Goal: Register for event/course: Sign up to attend an event or enroll in a course

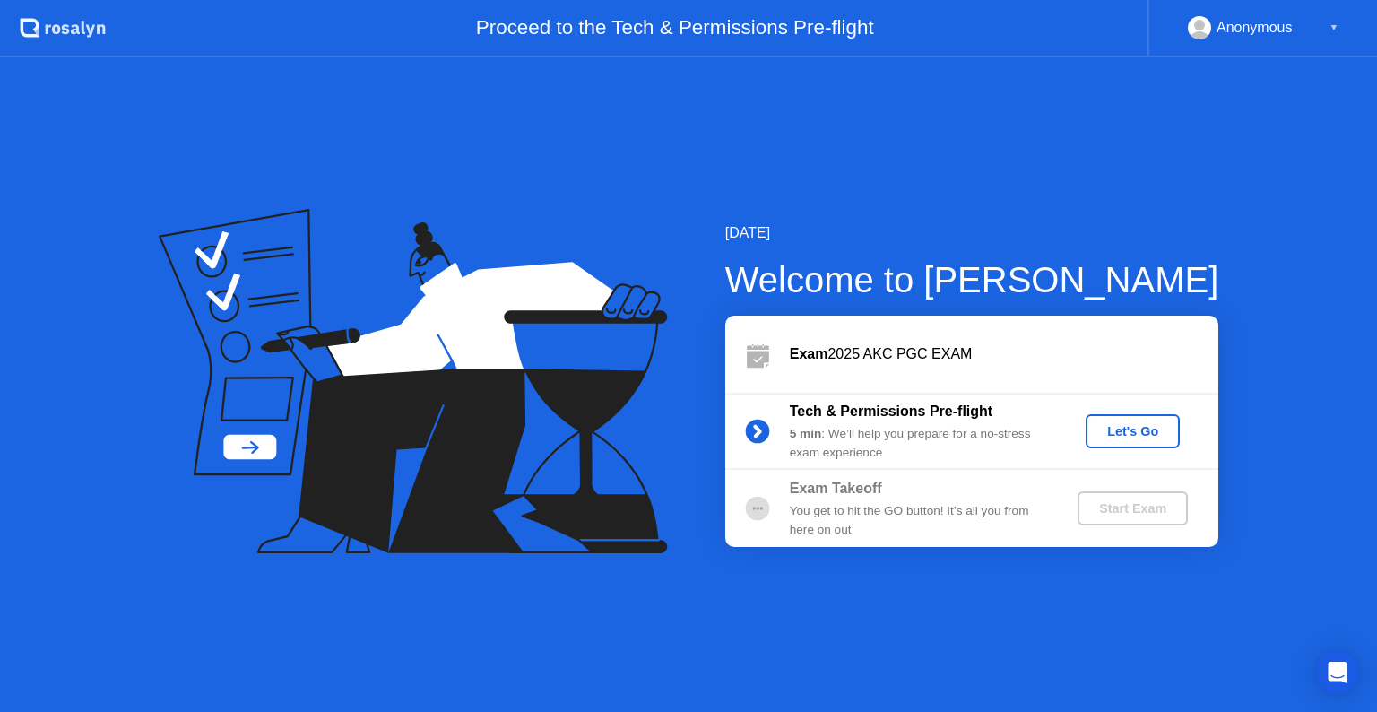
click at [1104, 437] on div "Let's Go" at bounding box center [1133, 431] width 80 height 14
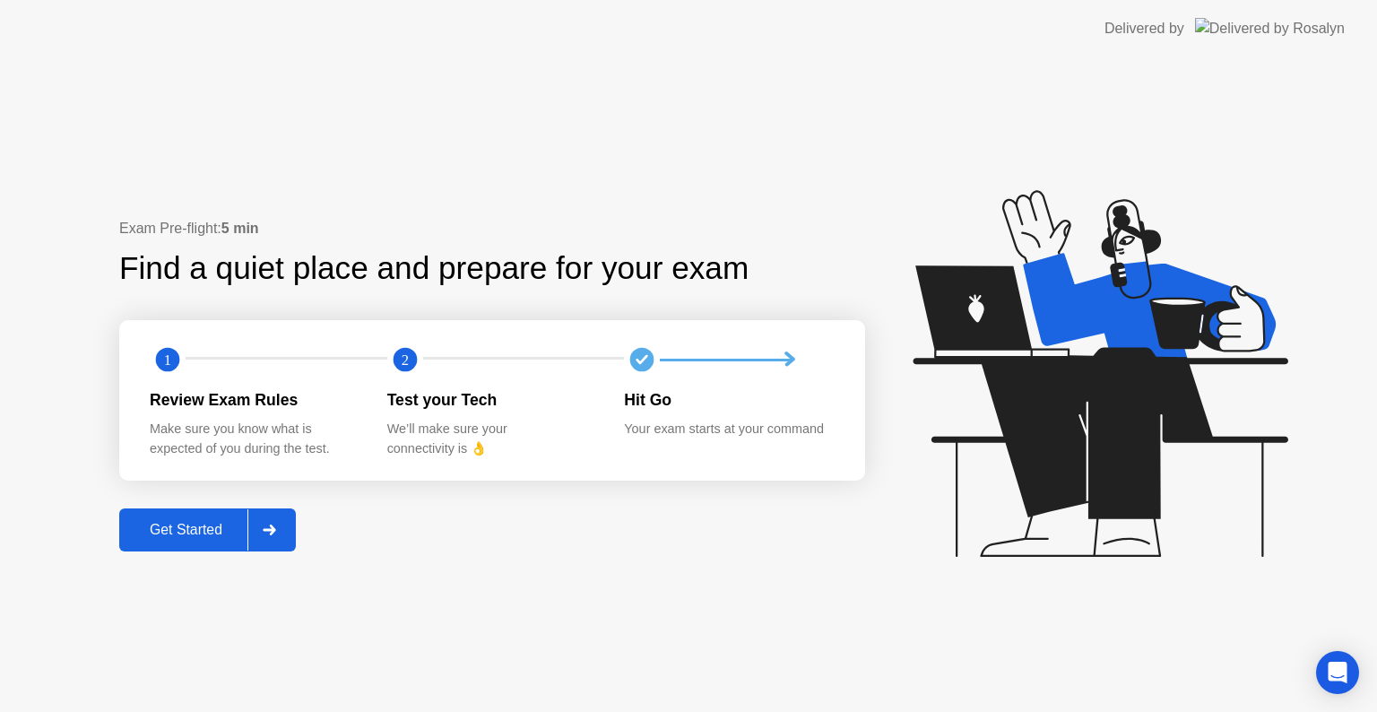
click at [183, 538] on div "Get Started" at bounding box center [186, 530] width 123 height 16
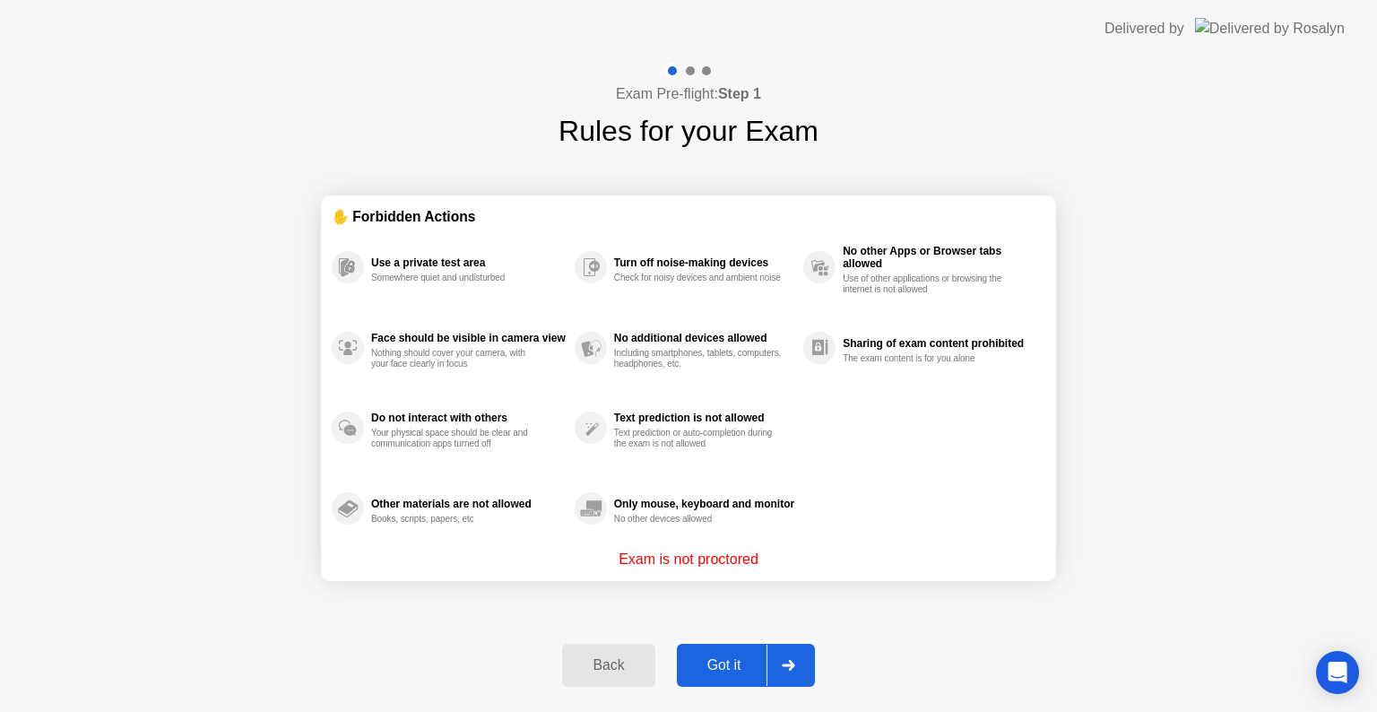
click at [707, 667] on div "Got it" at bounding box center [724, 665] width 84 height 16
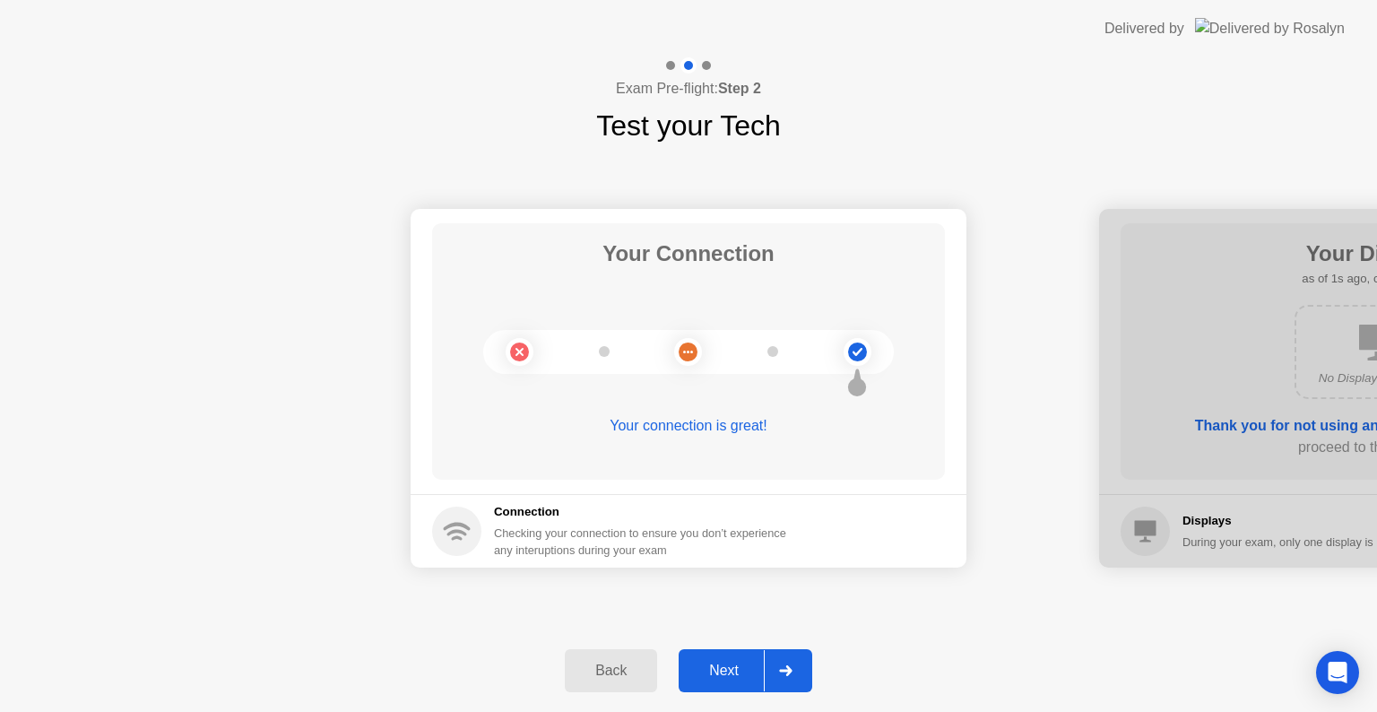
click at [706, 667] on div "Next" at bounding box center [724, 670] width 80 height 16
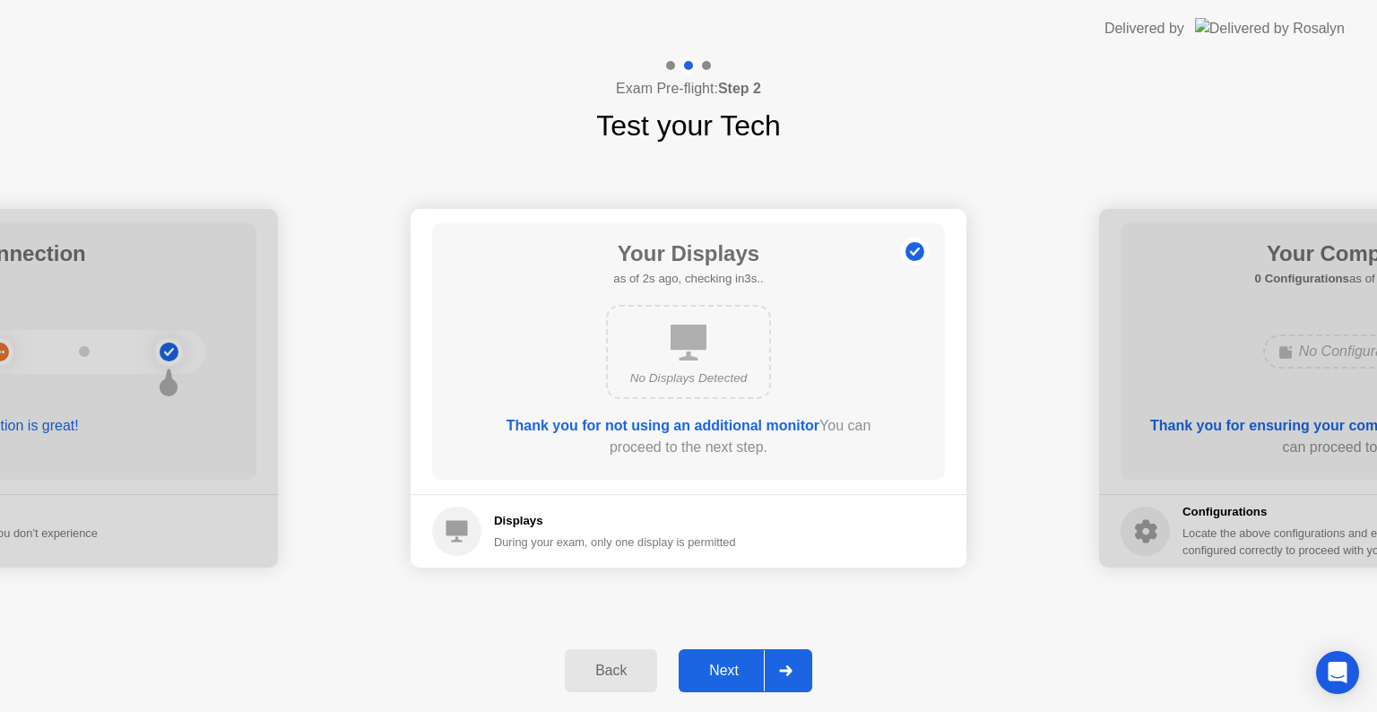
click at [706, 667] on div "Next" at bounding box center [724, 670] width 80 height 16
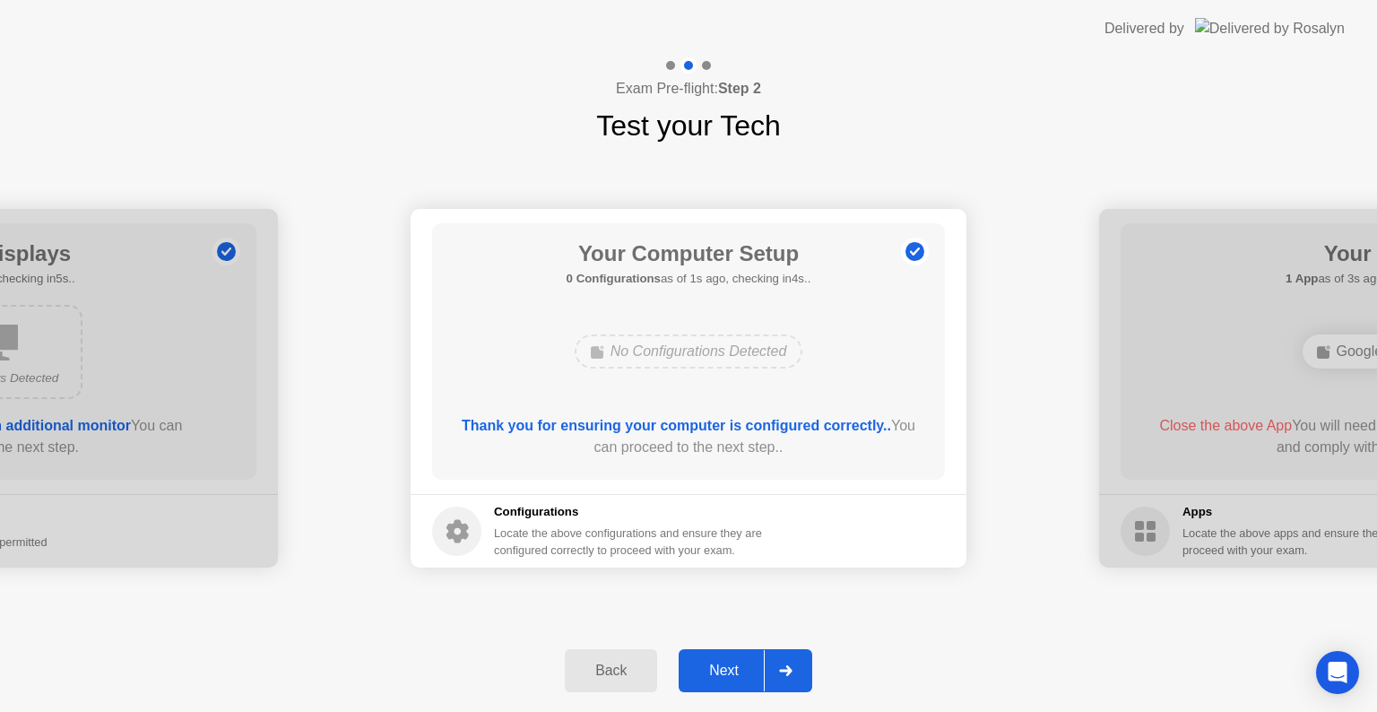
click at [706, 667] on div "Next" at bounding box center [724, 670] width 80 height 16
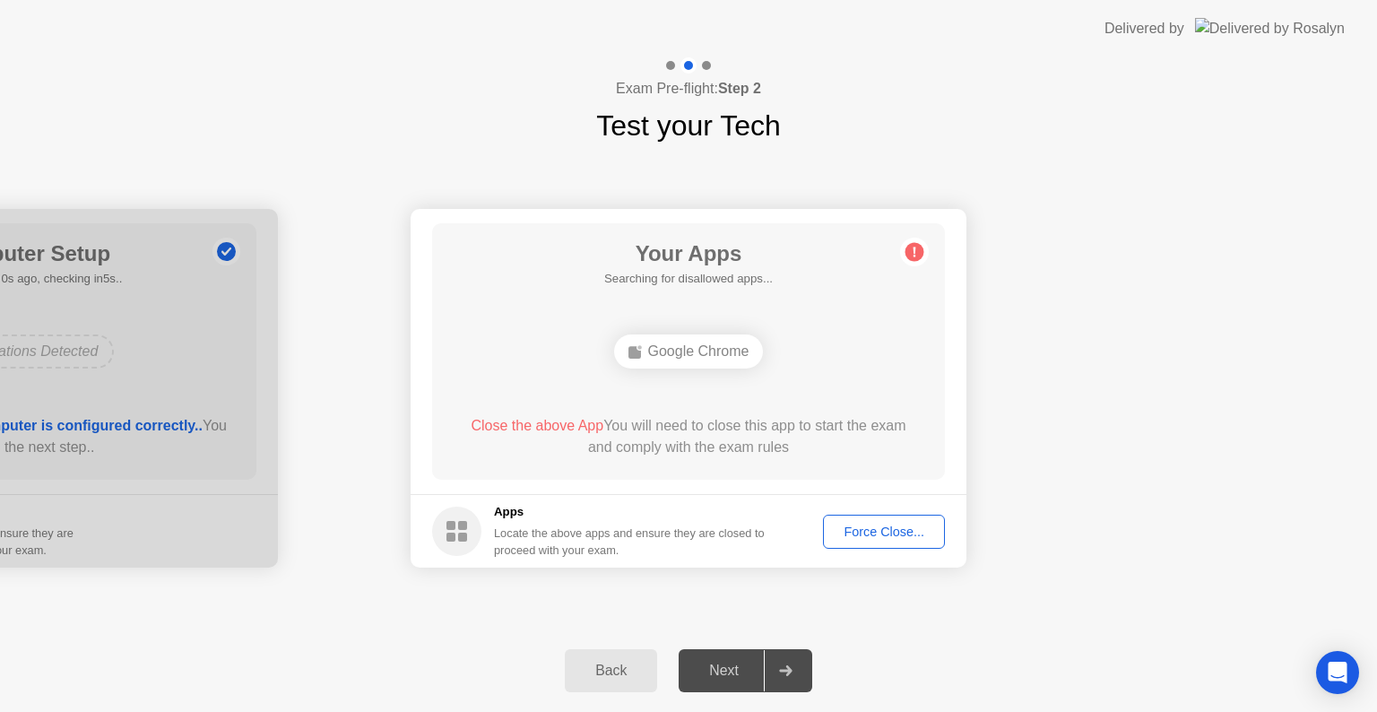
click at [839, 531] on div "Force Close..." at bounding box center [883, 531] width 109 height 14
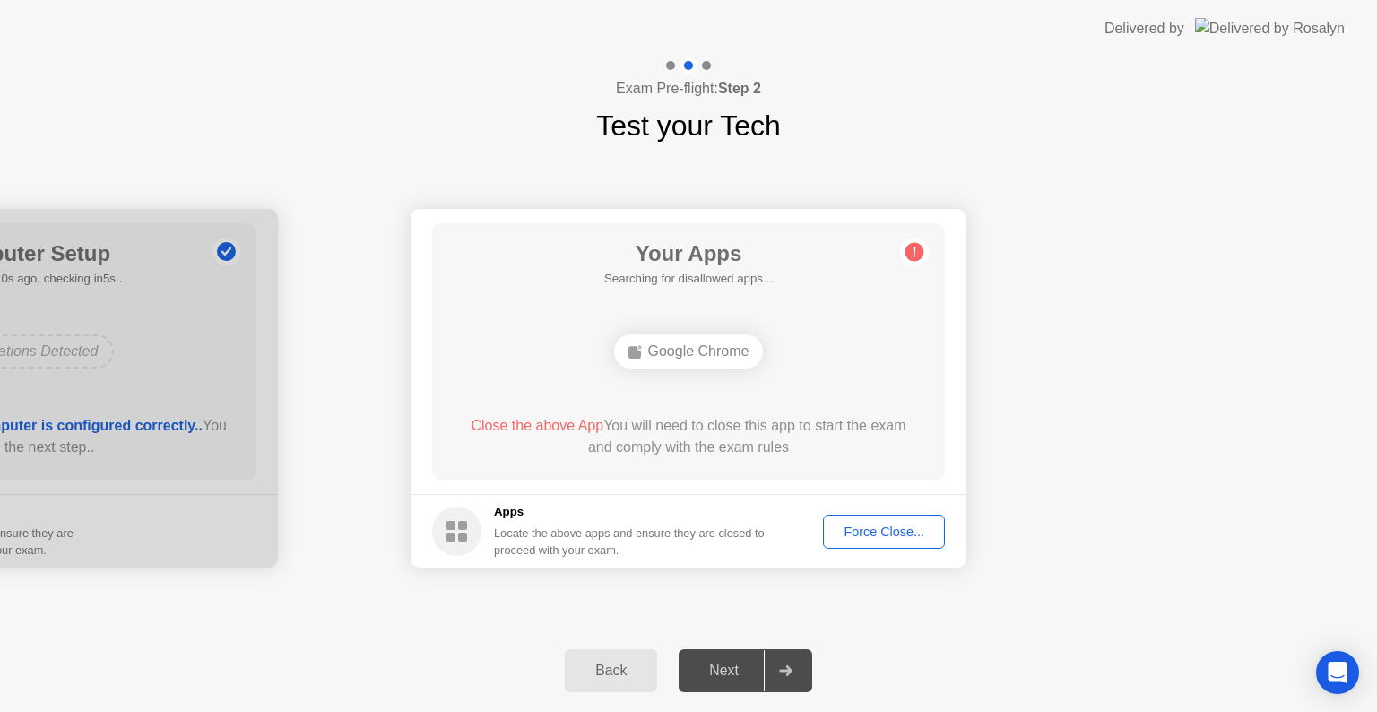
click at [878, 531] on div "Force Close..." at bounding box center [883, 531] width 109 height 14
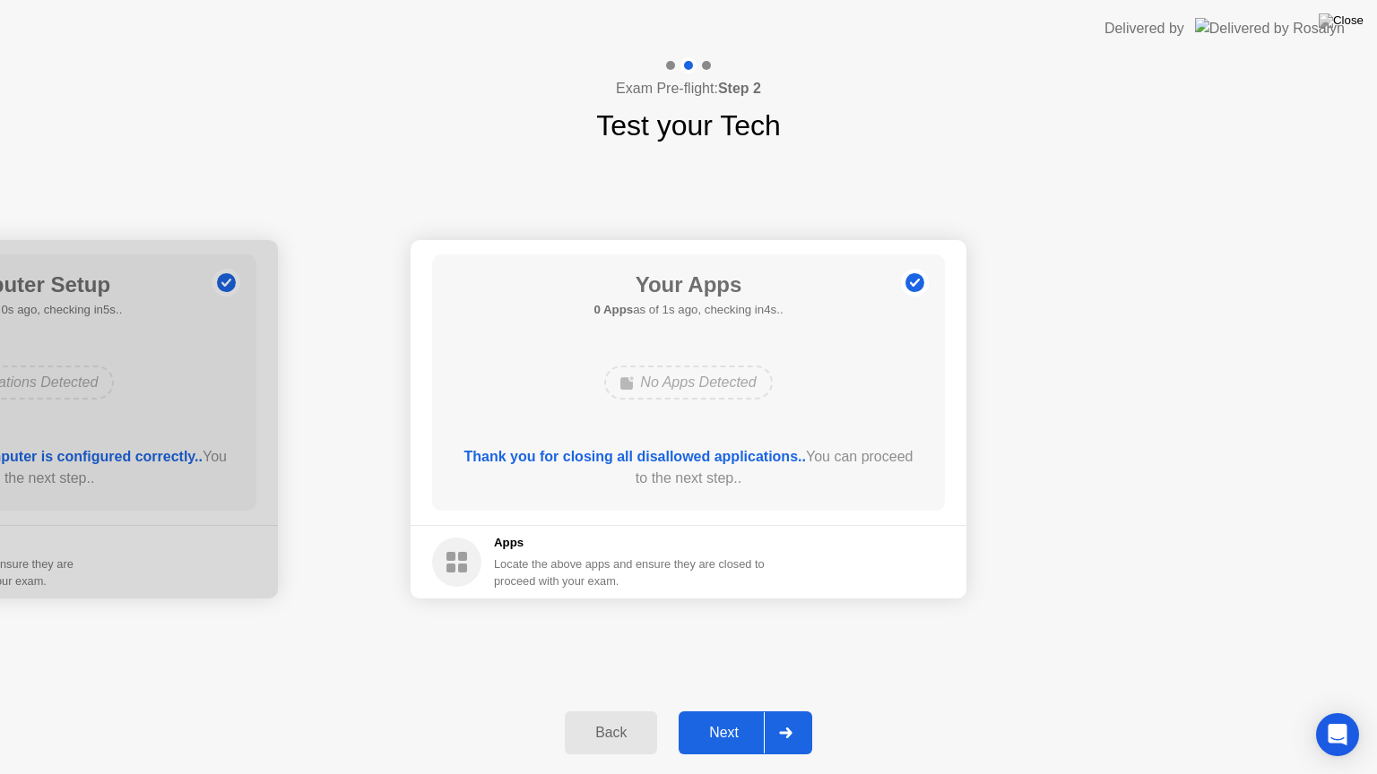
click at [728, 711] on button "Next" at bounding box center [745, 733] width 134 height 43
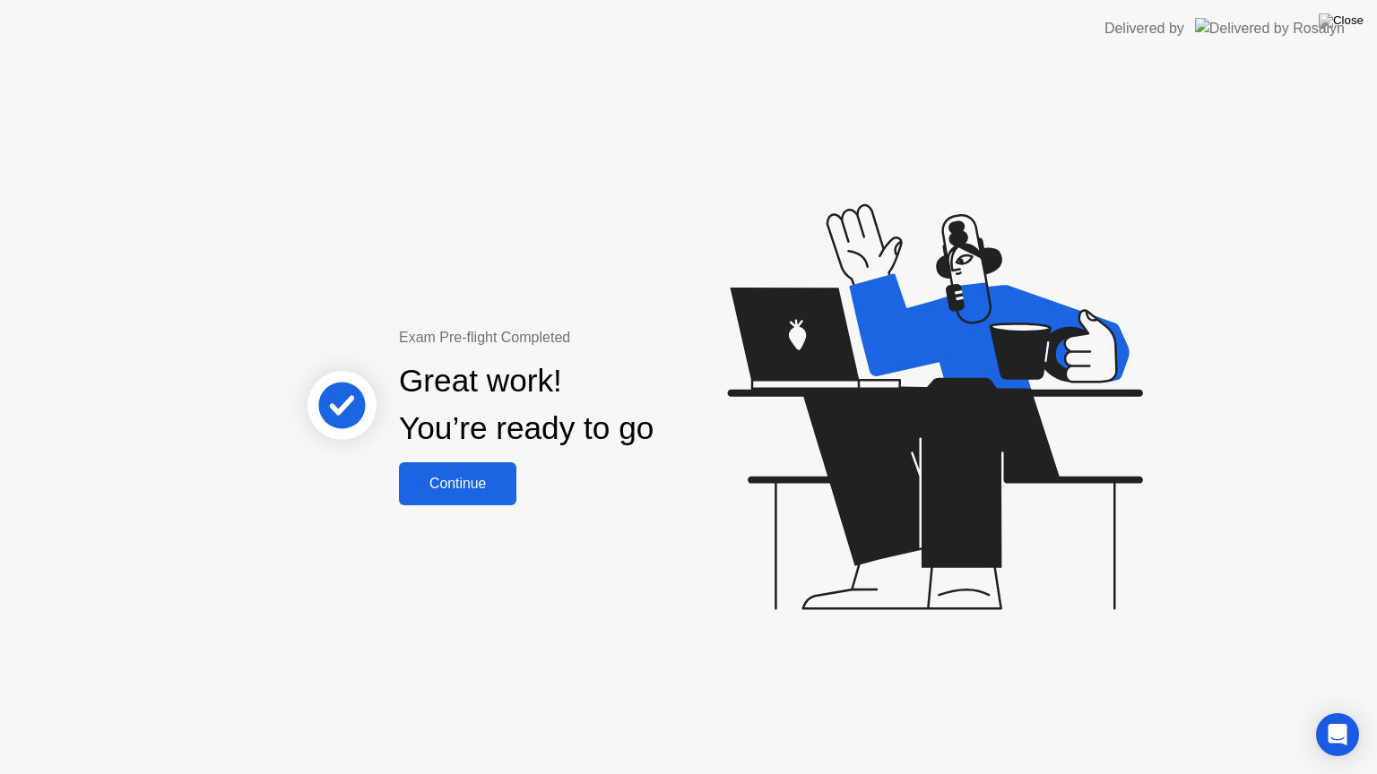
click at [446, 481] on div "Continue" at bounding box center [457, 484] width 107 height 16
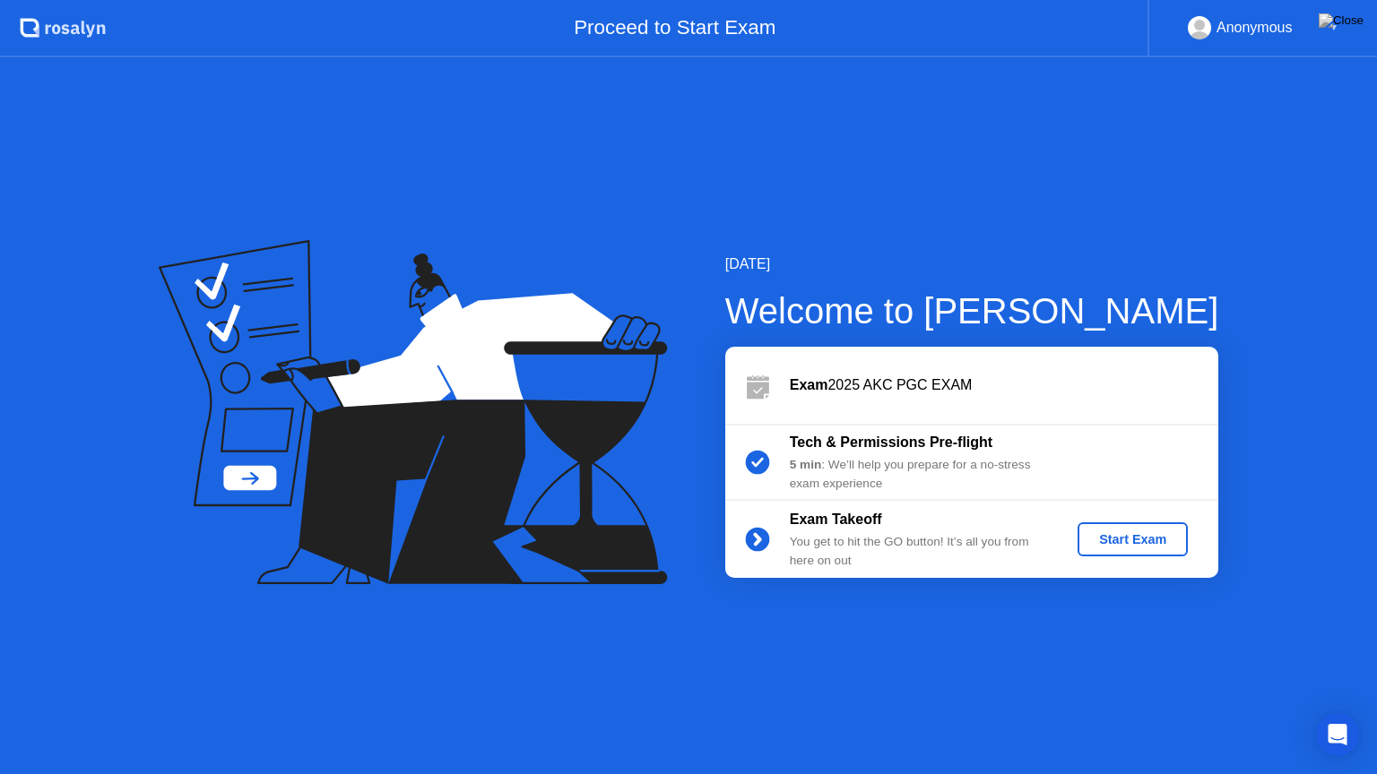
click at [1106, 547] on div "Start Exam" at bounding box center [1132, 539] width 96 height 14
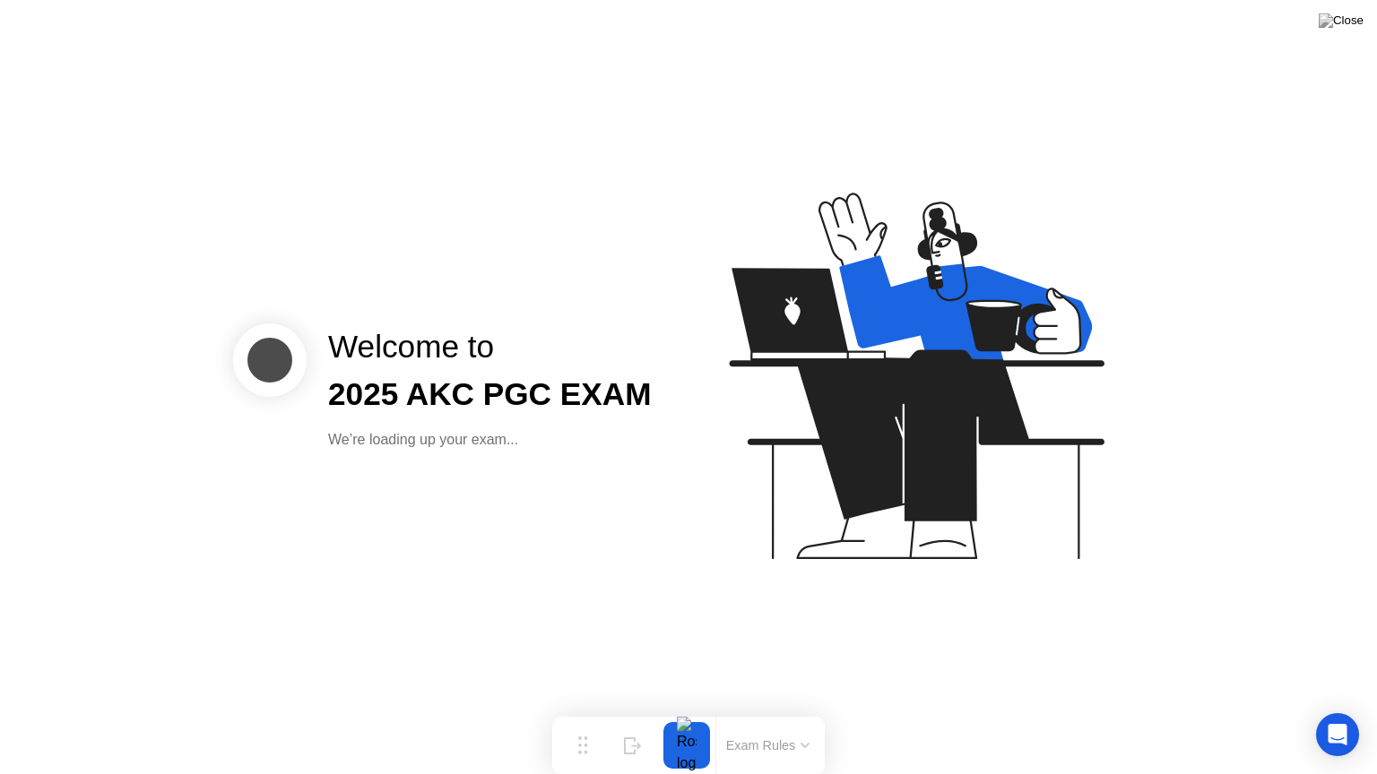
click at [798, 711] on div "Exam Rules" at bounding box center [767, 745] width 104 height 57
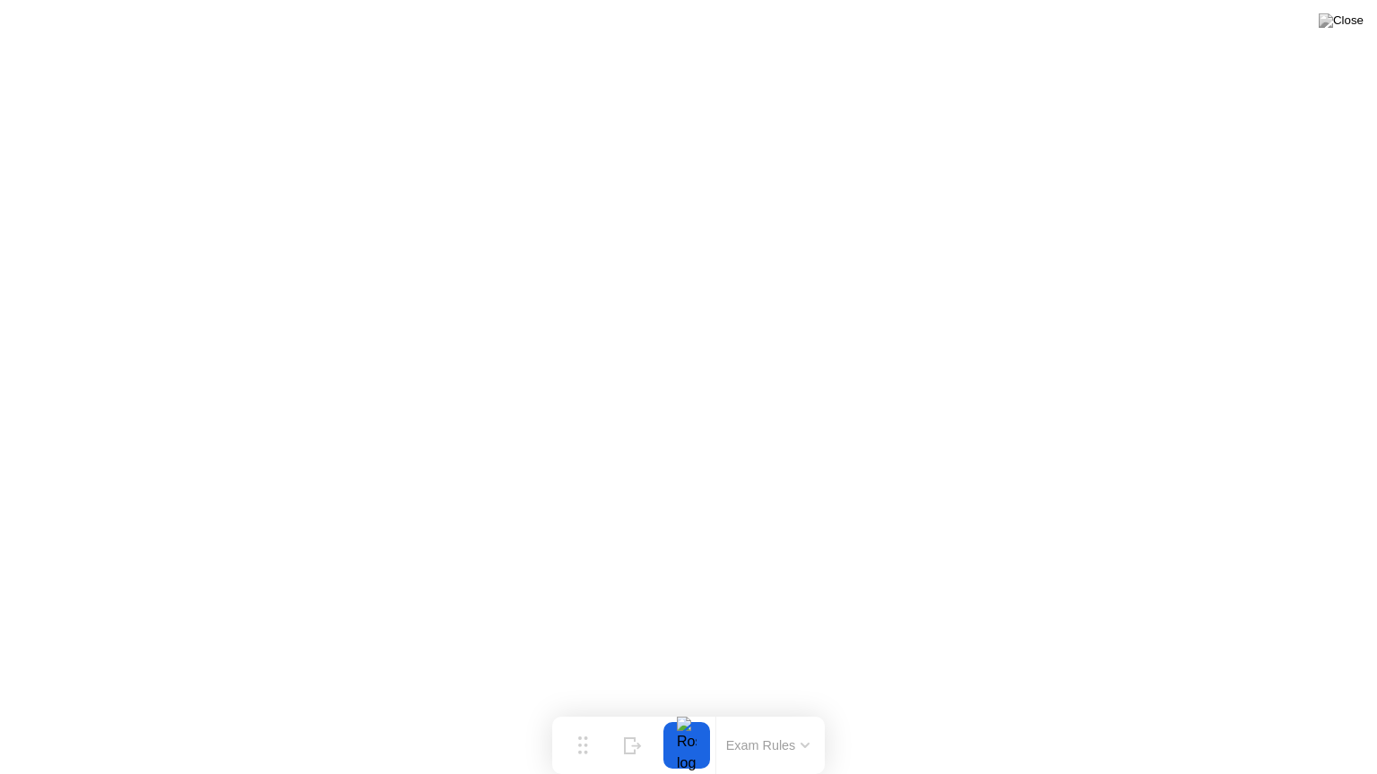
click at [798, 711] on button "Exam Rules" at bounding box center [768, 746] width 95 height 16
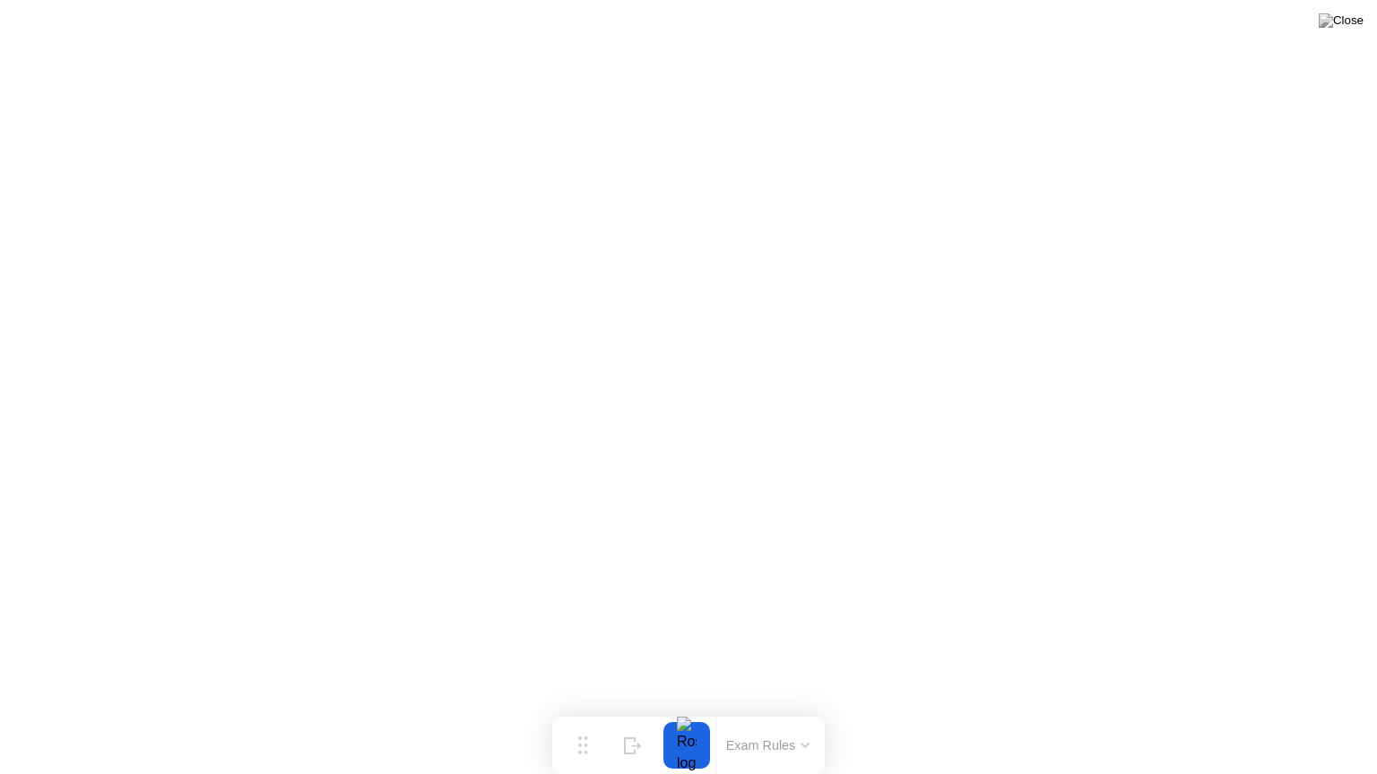
click at [747, 711] on button "Exam Rules" at bounding box center [768, 746] width 95 height 16
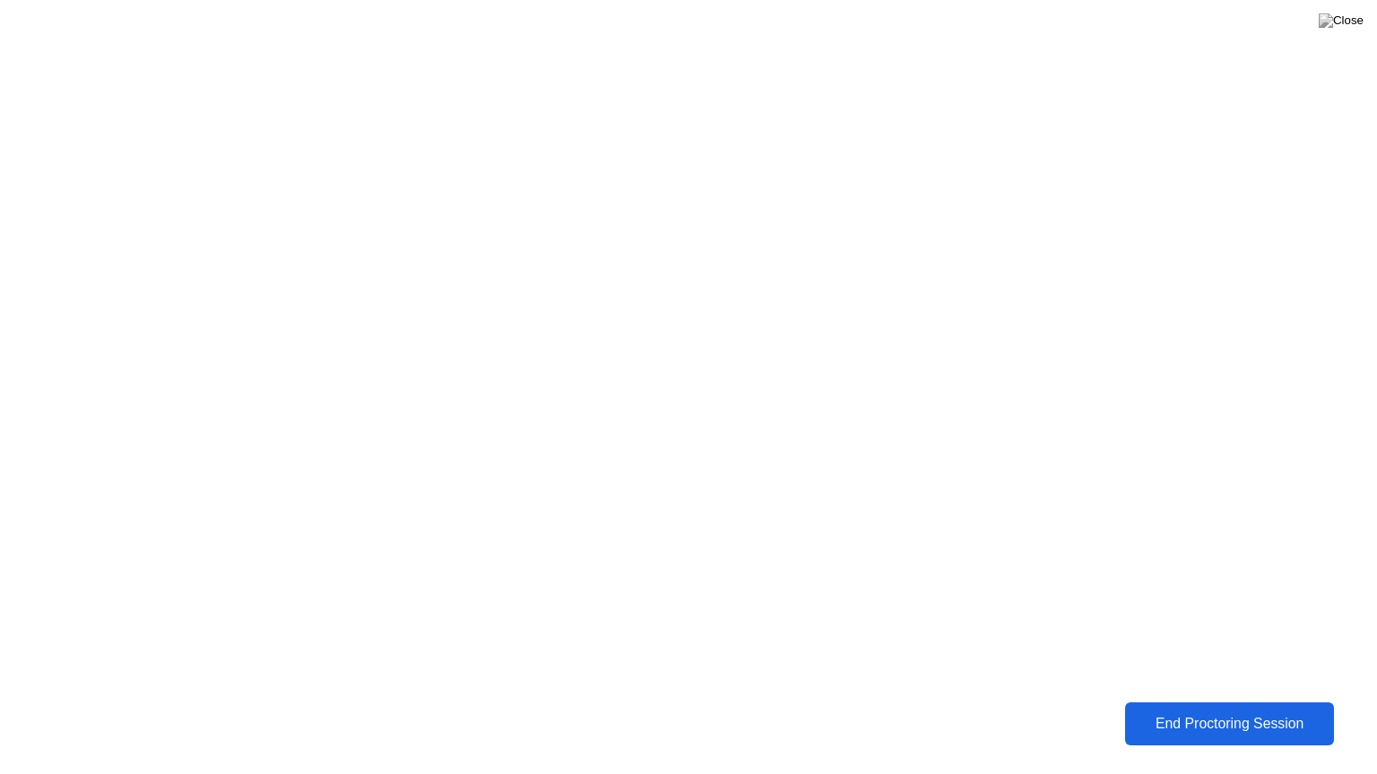
click at [1185, 711] on div "End Proctoring Session" at bounding box center [1229, 724] width 198 height 16
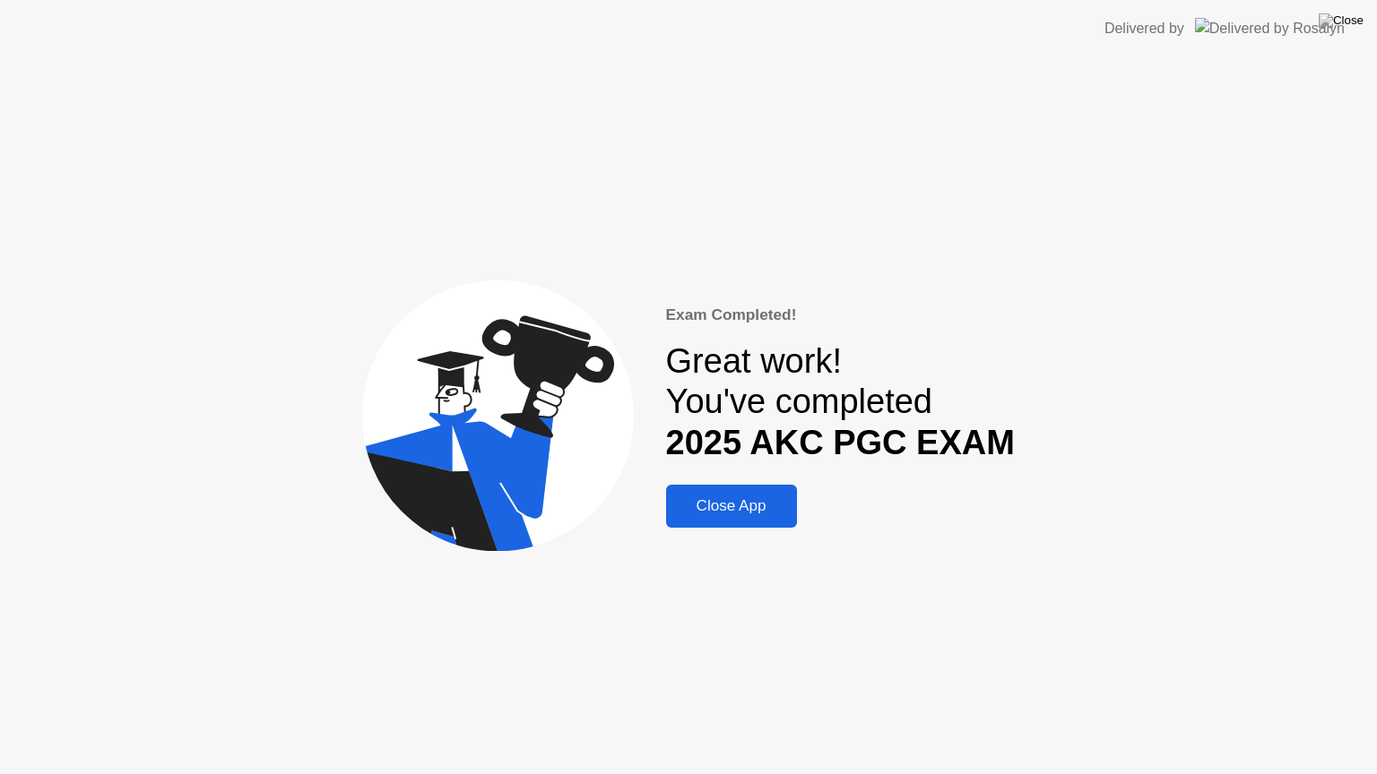
click at [759, 514] on div "Close App" at bounding box center [731, 506] width 120 height 18
